Goal: Find specific page/section: Find specific page/section

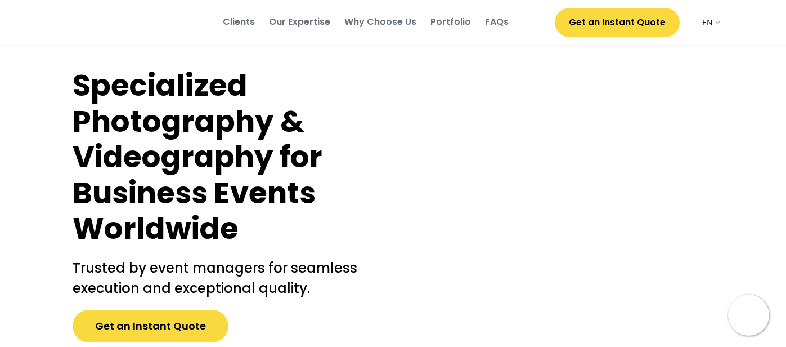
select select ""en""
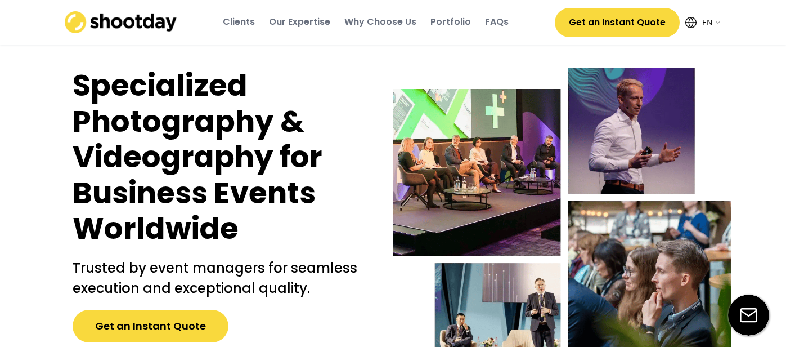
select select ""en""
